Goal: Task Accomplishment & Management: Use online tool/utility

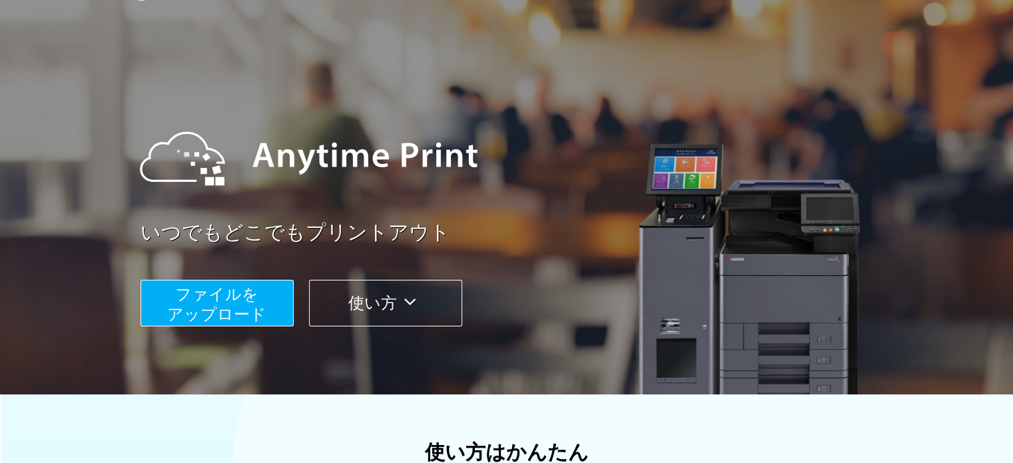
scroll to position [45, 0]
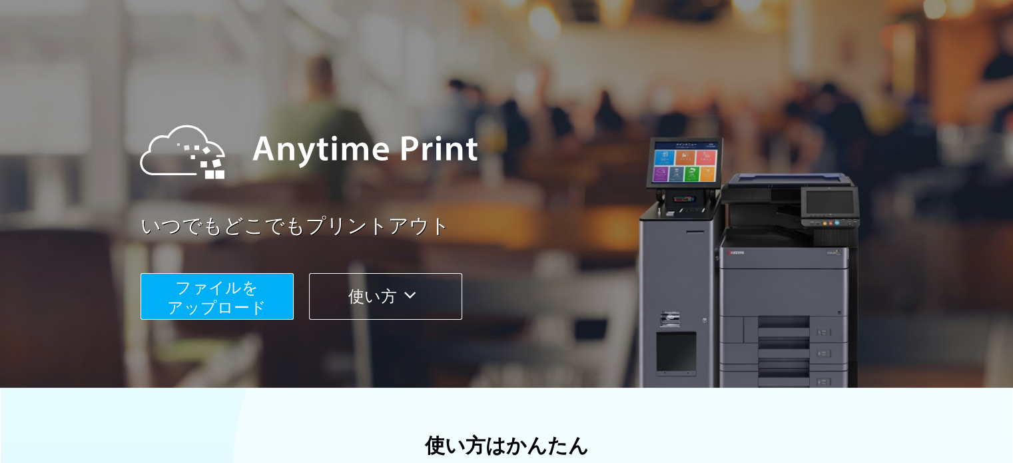
click at [226, 293] on span "ファイルを ​​アップロード" at bounding box center [216, 297] width 99 height 38
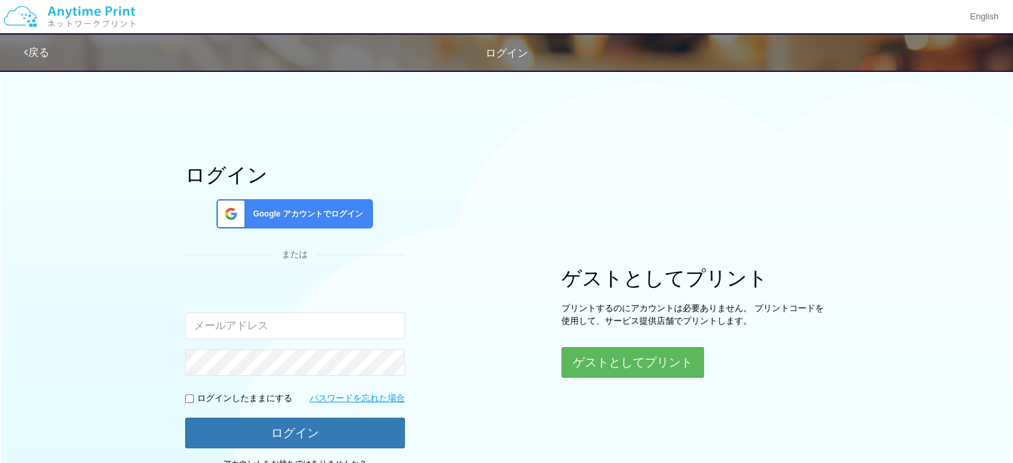
click at [341, 210] on span "Google アカウントでログイン" at bounding box center [305, 213] width 115 height 11
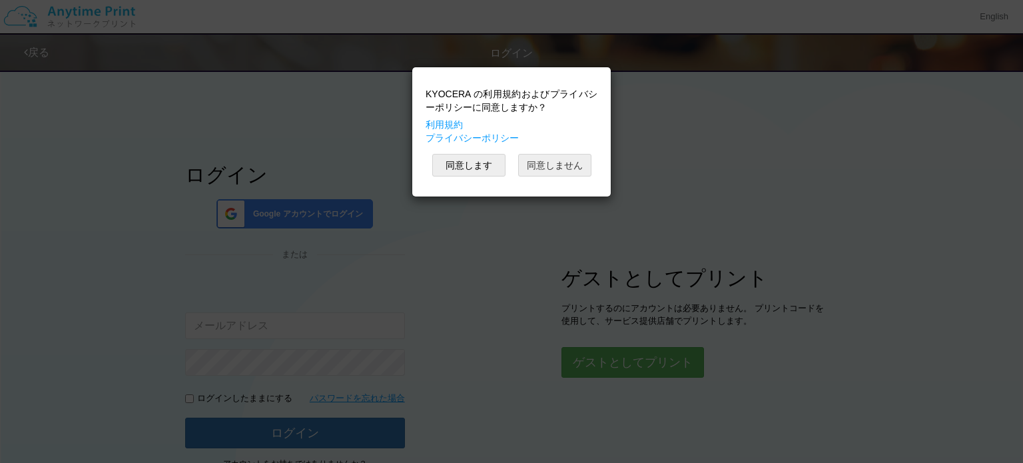
click at [567, 164] on button "同意しません" at bounding box center [554, 165] width 73 height 23
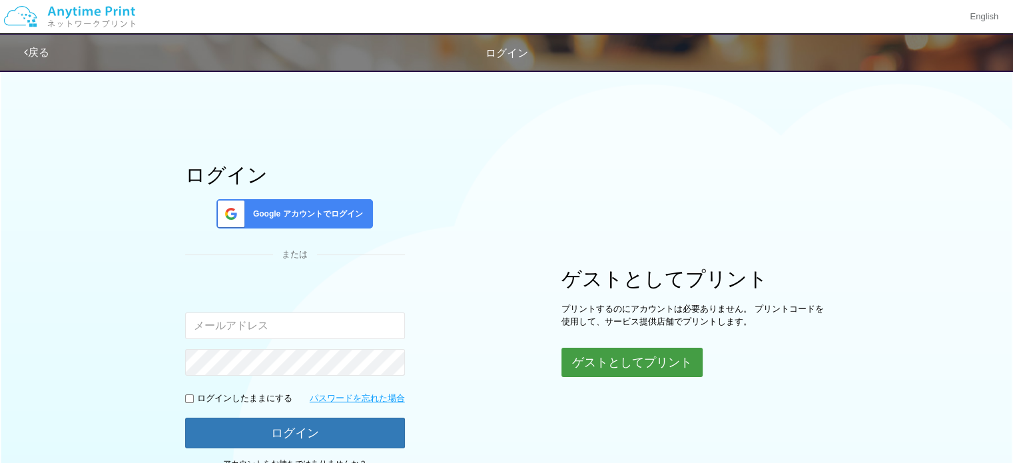
click at [614, 350] on button "ゲストとしてプリント" at bounding box center [631, 362] width 141 height 29
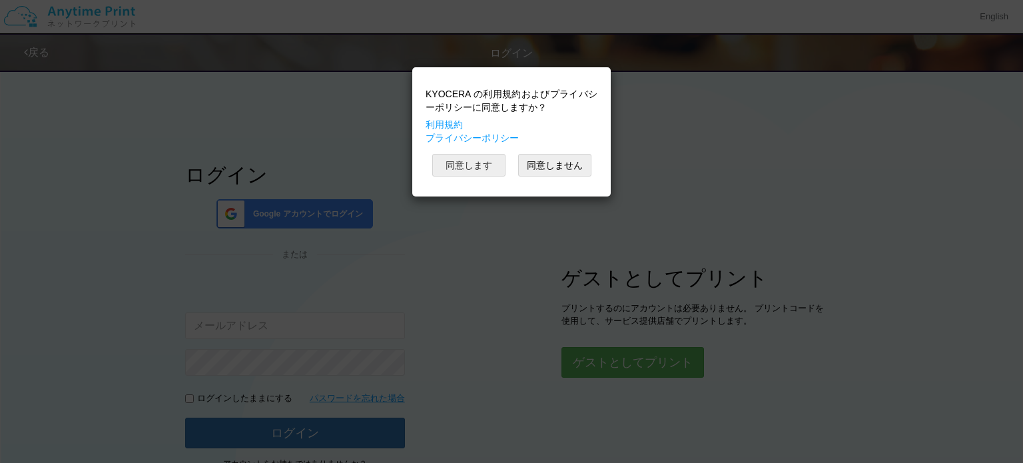
click at [487, 160] on button "同意します" at bounding box center [468, 165] width 73 height 23
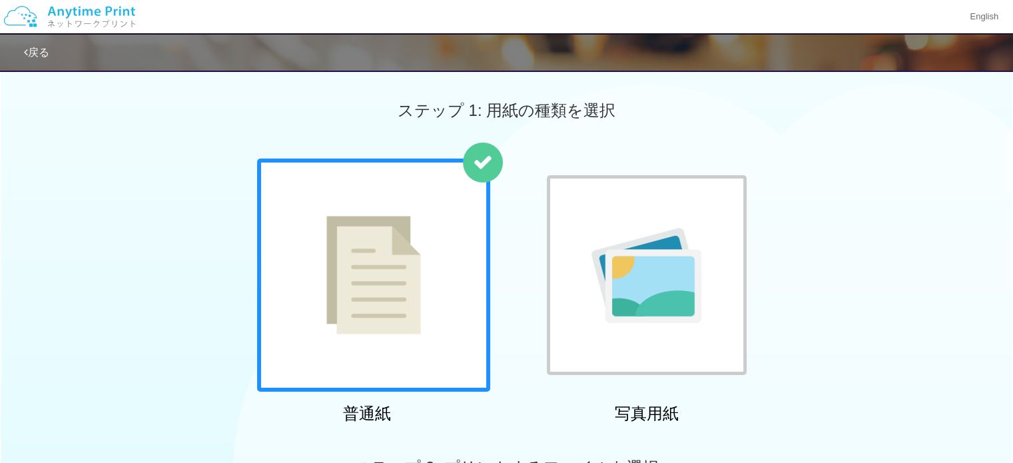
click at [487, 160] on icon at bounding box center [483, 162] width 20 height 20
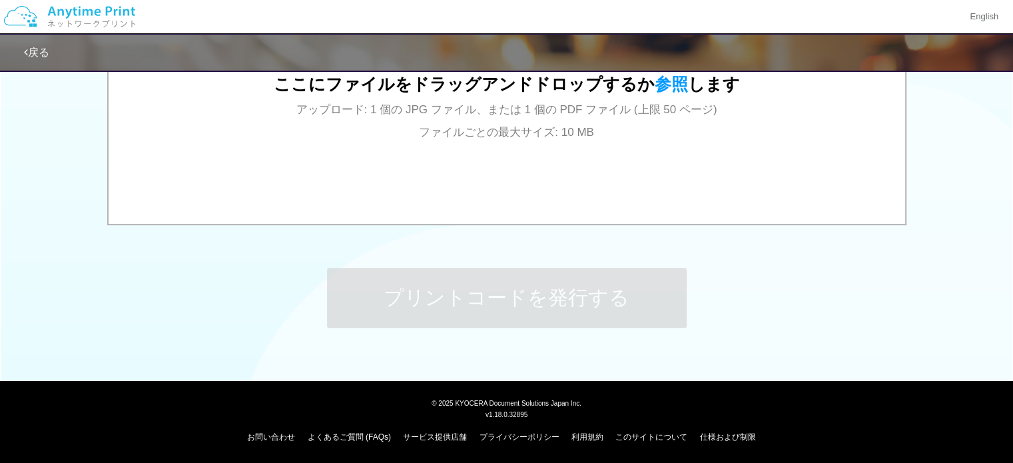
scroll to position [549, 0]
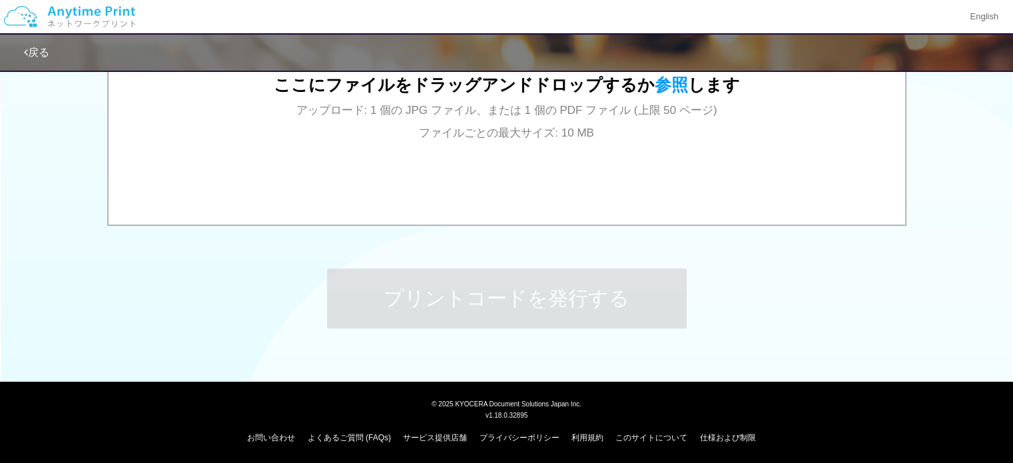
click at [477, 186] on div "ここにファイルをドラッグアンドドロップするか 参照 します アップロード: 1 個の JPG ファイル、または 1 個の PDF ファイル (上限 50 ペー…" at bounding box center [507, 91] width 770 height 240
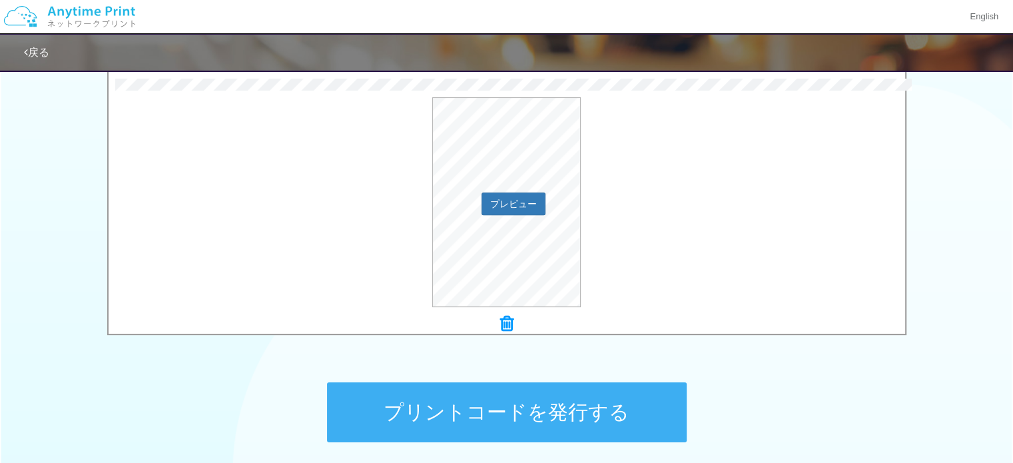
scroll to position [461, 0]
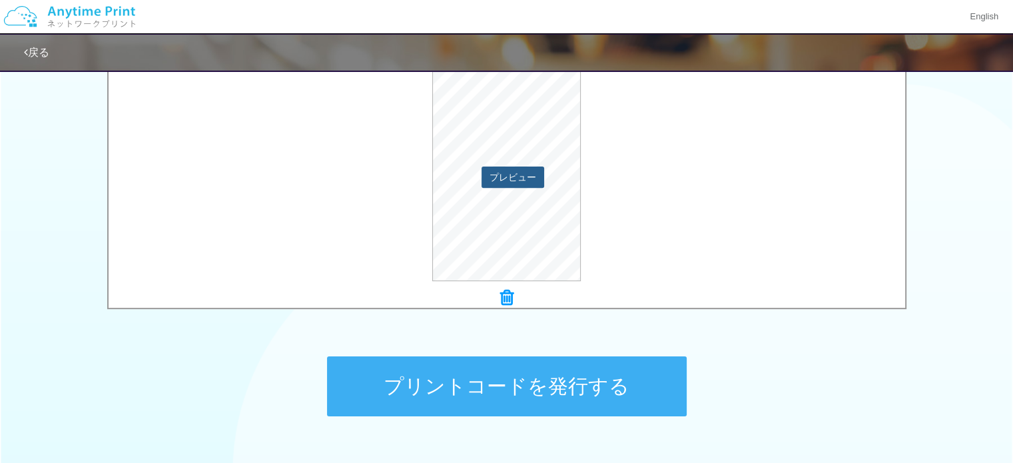
click at [516, 172] on button "プレビュー" at bounding box center [512, 176] width 63 height 21
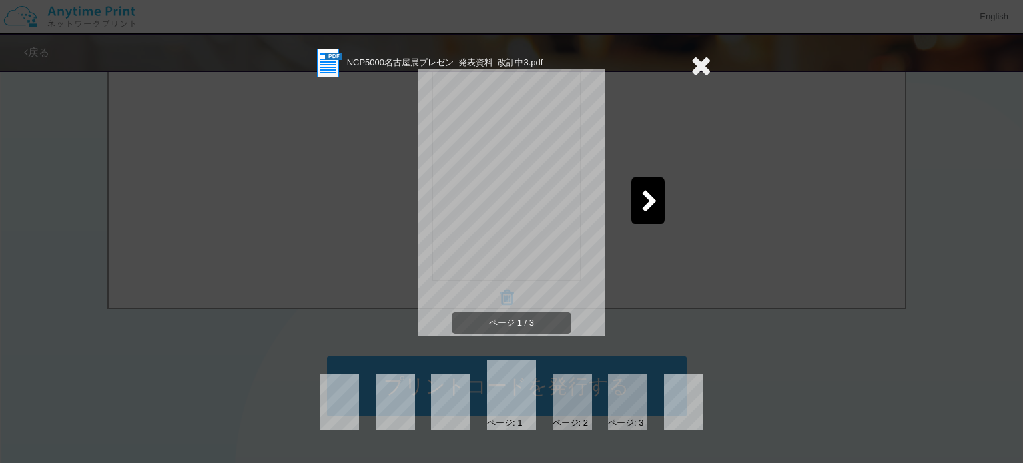
click at [629, 210] on div "ページ 1 / 3" at bounding box center [512, 213] width 400 height 266
click at [633, 207] on div at bounding box center [647, 200] width 33 height 47
click at [633, 202] on div at bounding box center [647, 200] width 33 height 47
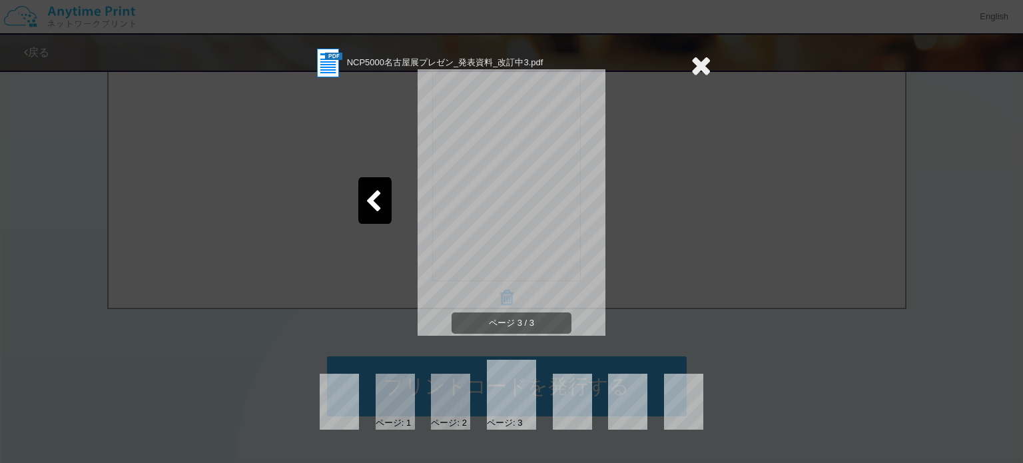
click at [701, 49] on div at bounding box center [701, 66] width 21 height 38
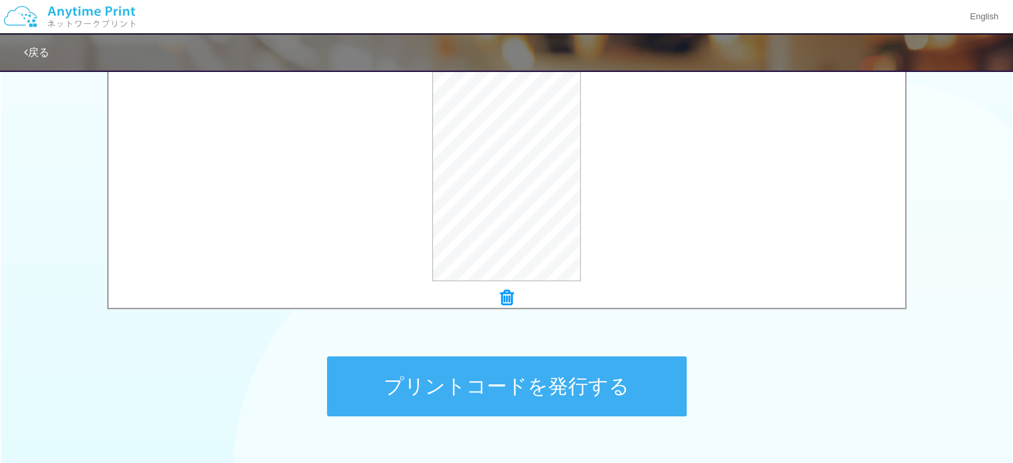
click at [426, 400] on button "プリントコードを発行する" at bounding box center [507, 386] width 360 height 60
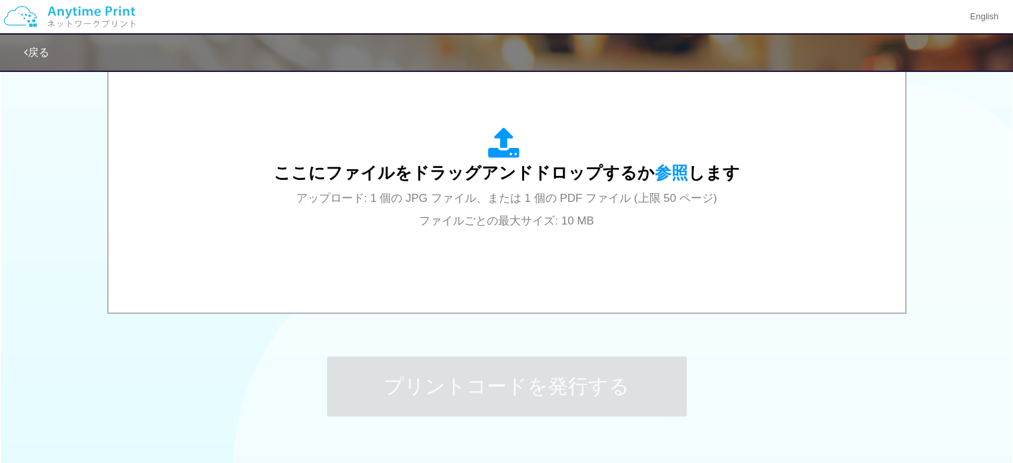
scroll to position [0, 0]
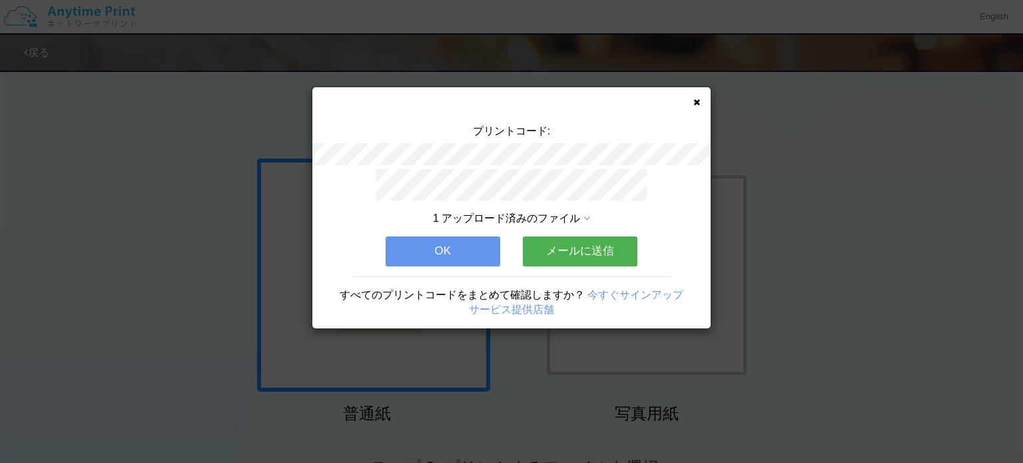
click at [565, 244] on button "メールに送信" at bounding box center [580, 250] width 115 height 29
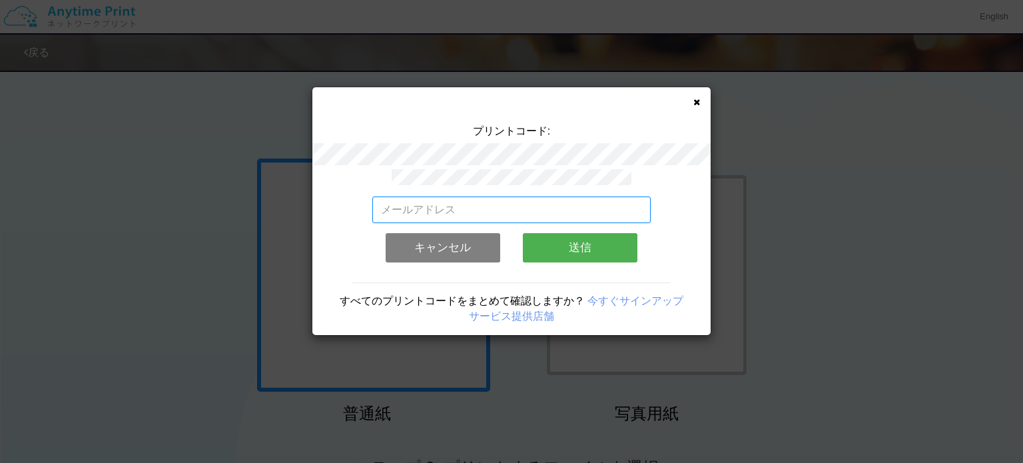
click at [530, 199] on input "email" at bounding box center [511, 209] width 279 height 27
type input "わ"
type input "[EMAIL_ADDRESS][DOMAIN_NAME]"
click at [573, 233] on button "送信" at bounding box center [580, 247] width 115 height 29
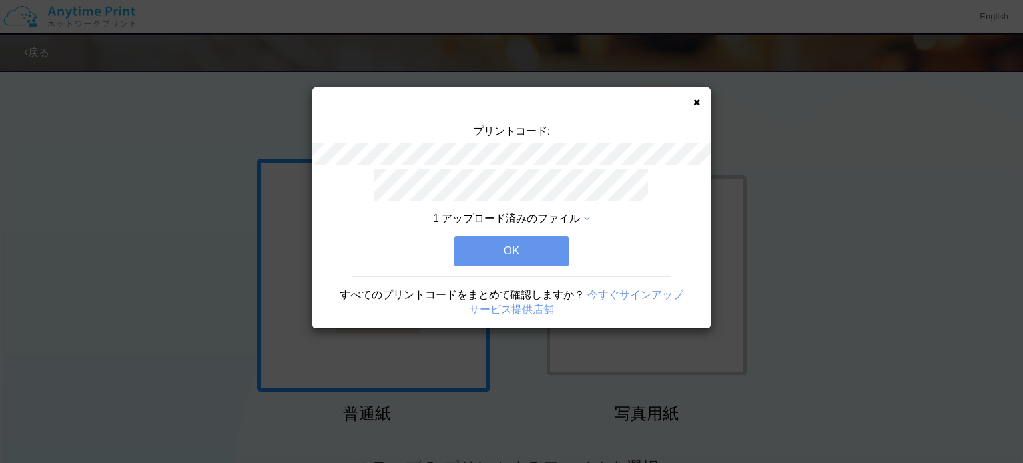
click at [514, 250] on button "OK" at bounding box center [511, 250] width 115 height 29
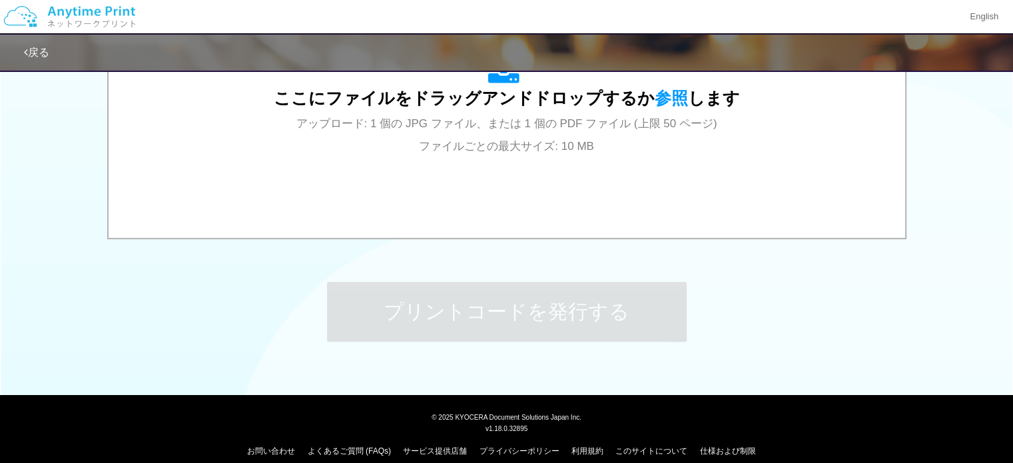
scroll to position [549, 0]
